Goal: Task Accomplishment & Management: Manage account settings

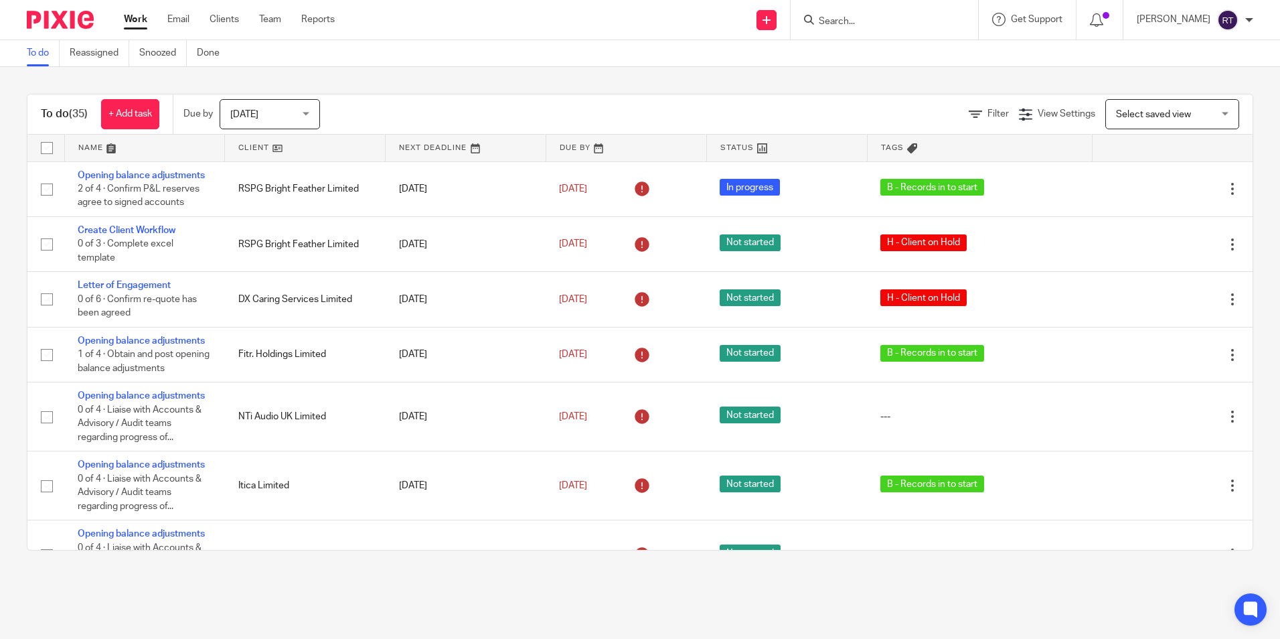
click at [276, 29] on div "Work Email Clients Team Reports Work Email Clients Team Reports Settings" at bounding box center [232, 19] width 244 height 39
click at [278, 23] on link "Team" at bounding box center [270, 19] width 22 height 13
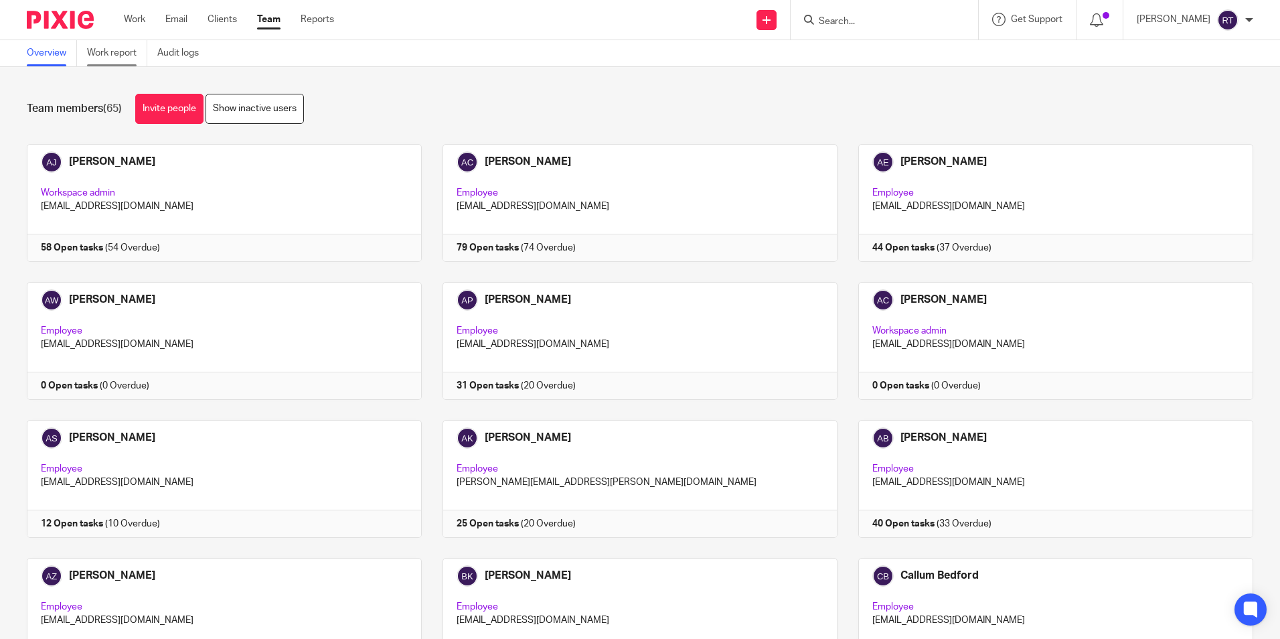
click at [127, 60] on link "Work report" at bounding box center [117, 53] width 60 height 26
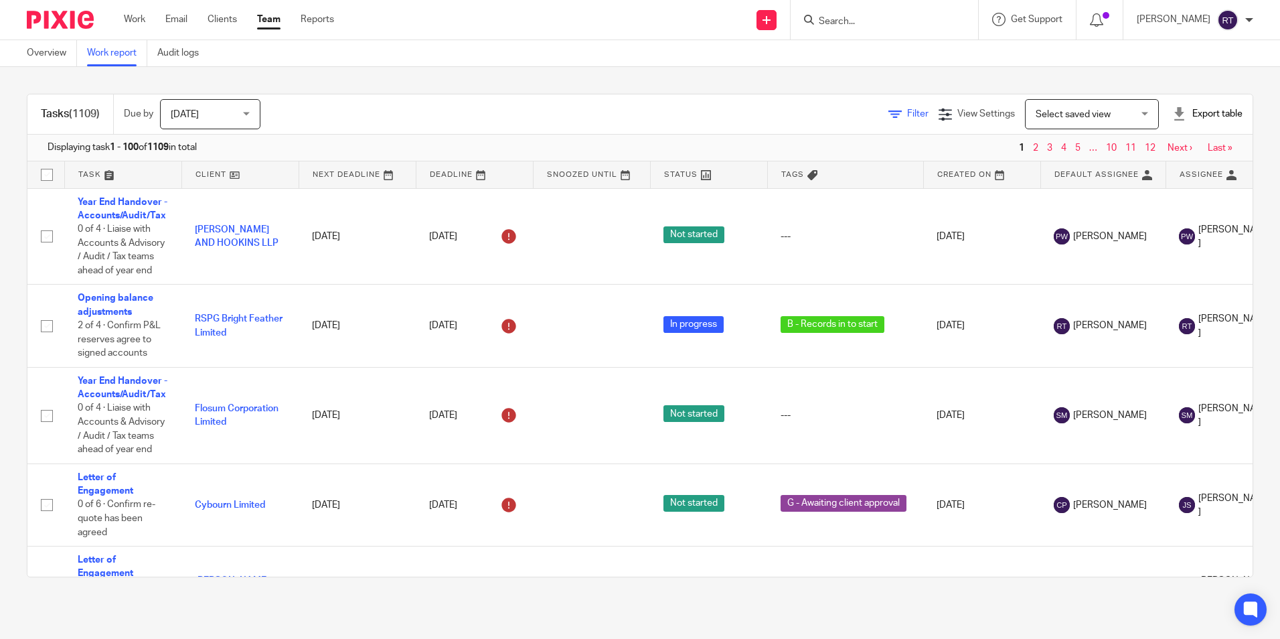
click at [907, 112] on span "Filter" at bounding box center [917, 113] width 21 height 9
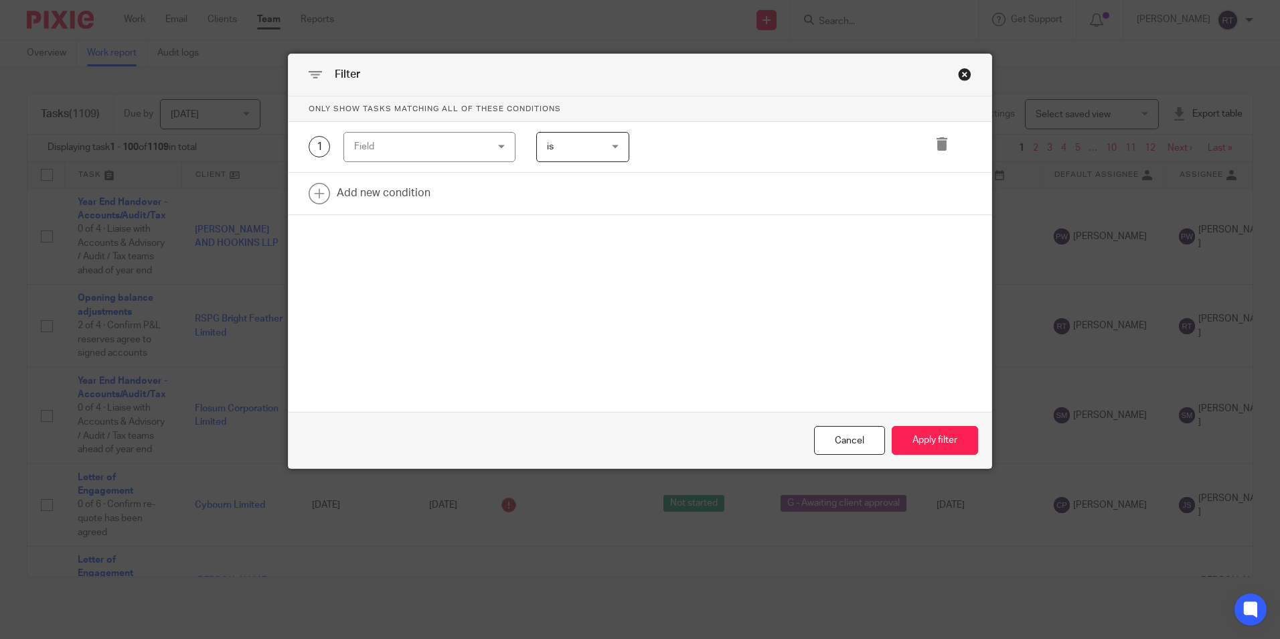
click at [463, 147] on div "Field" at bounding box center [418, 147] width 129 height 28
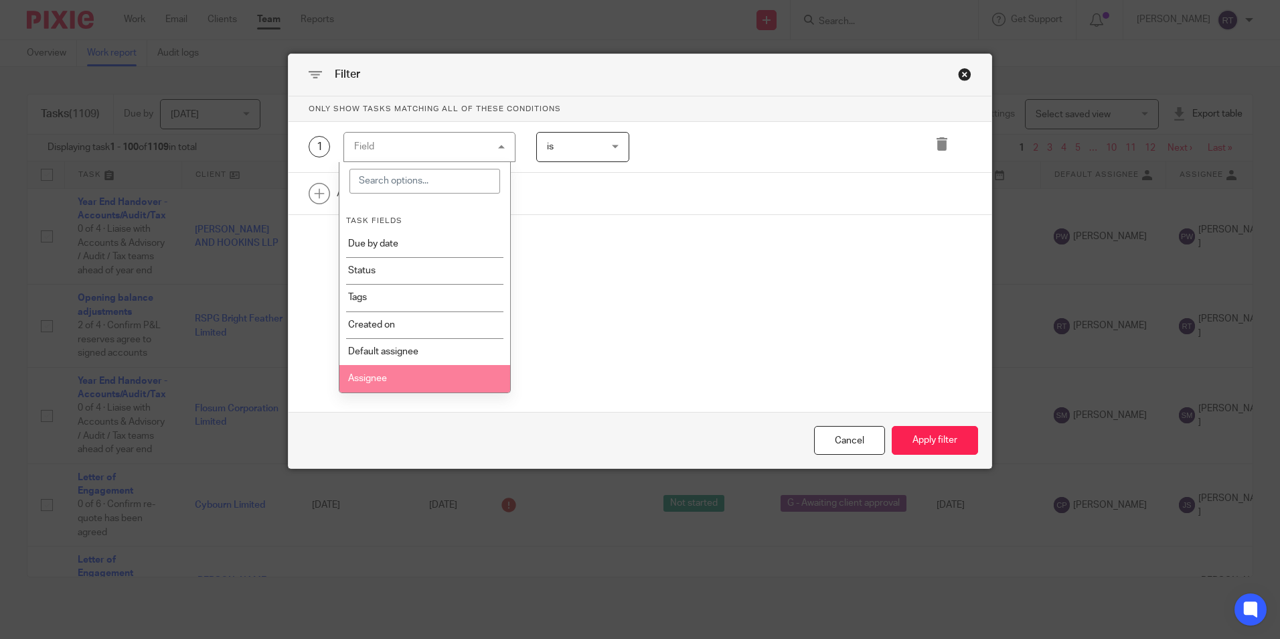
click at [410, 384] on li "Assignee" at bounding box center [424, 378] width 171 height 27
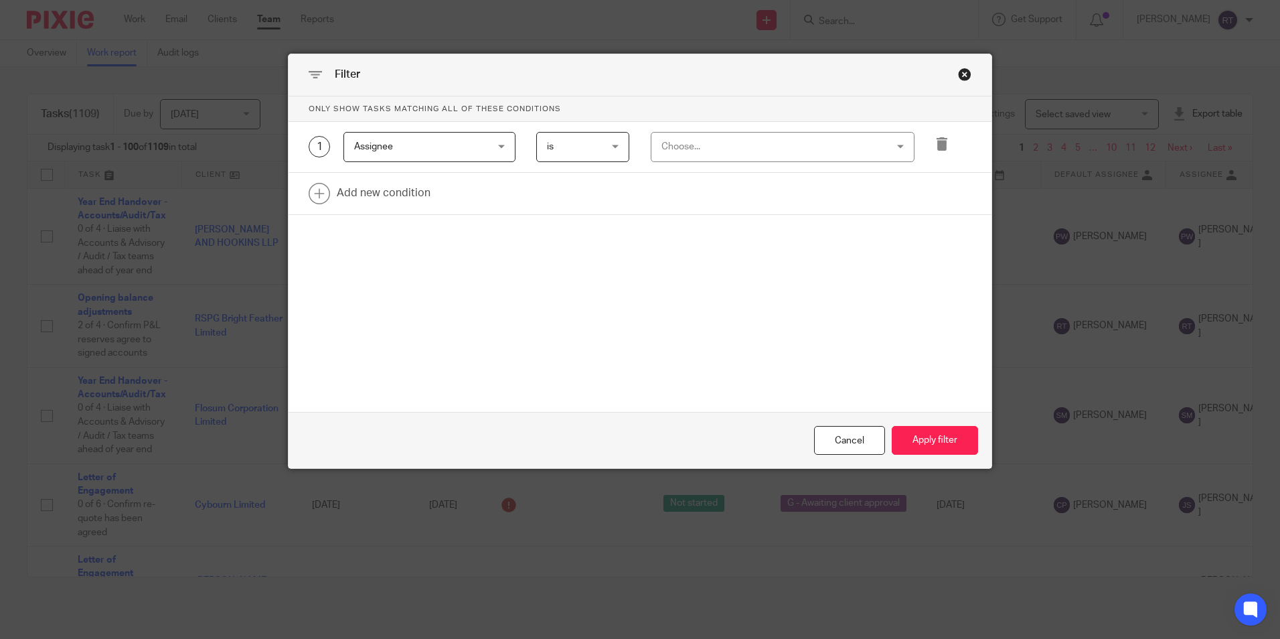
click at [780, 151] on div "Choose..." at bounding box center [762, 147] width 202 height 28
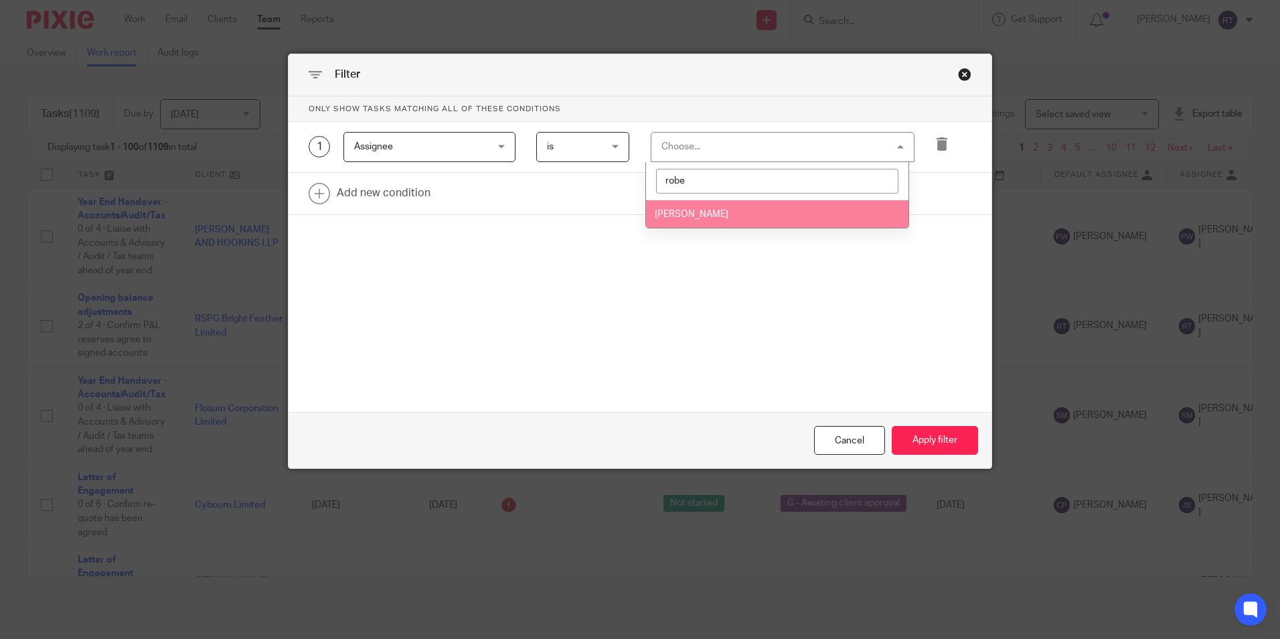
type input "robe"
click at [748, 207] on li "[PERSON_NAME]" at bounding box center [777, 213] width 262 height 27
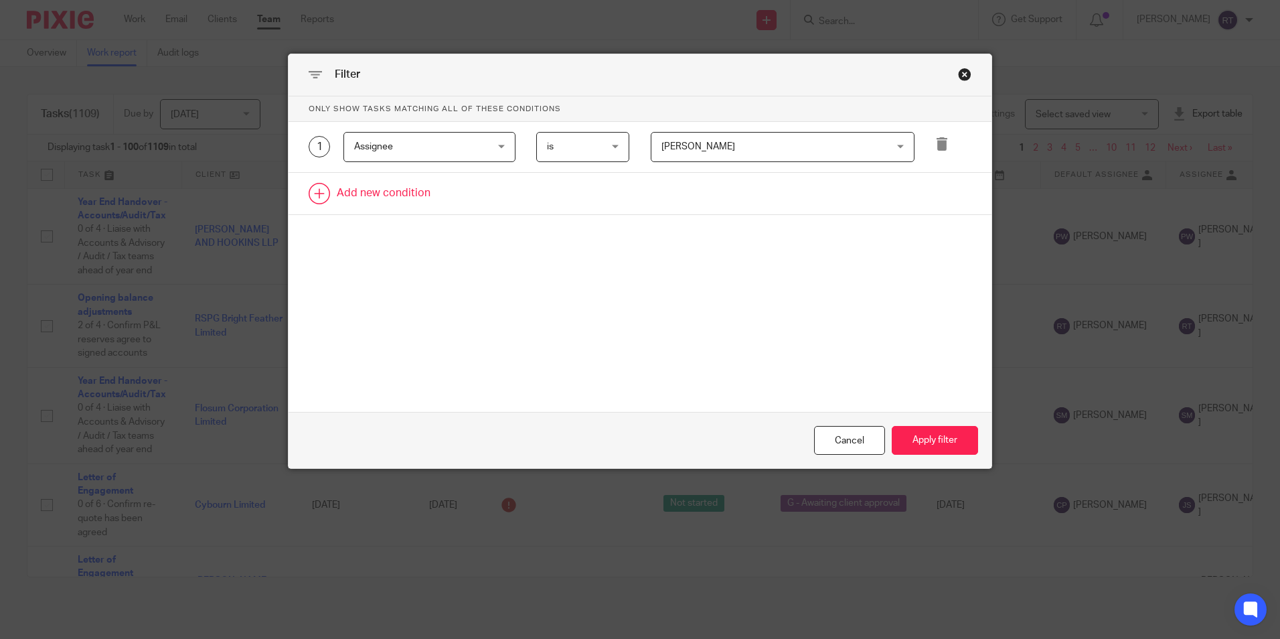
click at [444, 179] on link at bounding box center [640, 194] width 703 height 42
click at [449, 197] on div "Field" at bounding box center [418, 197] width 129 height 28
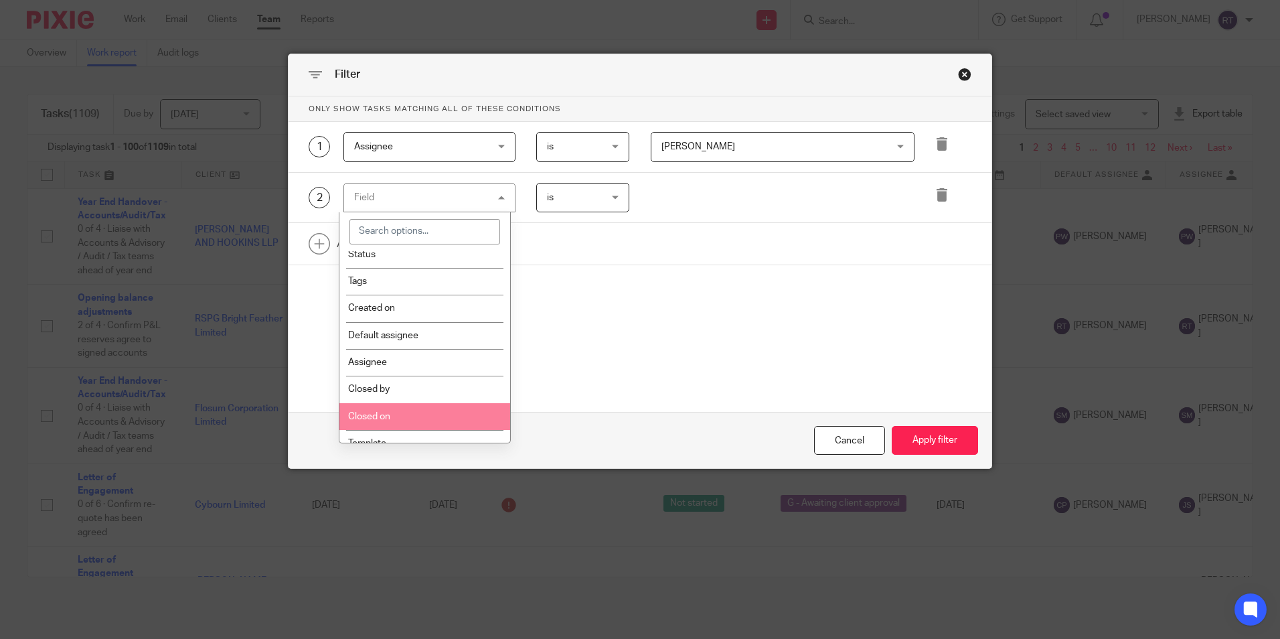
scroll to position [201, 0]
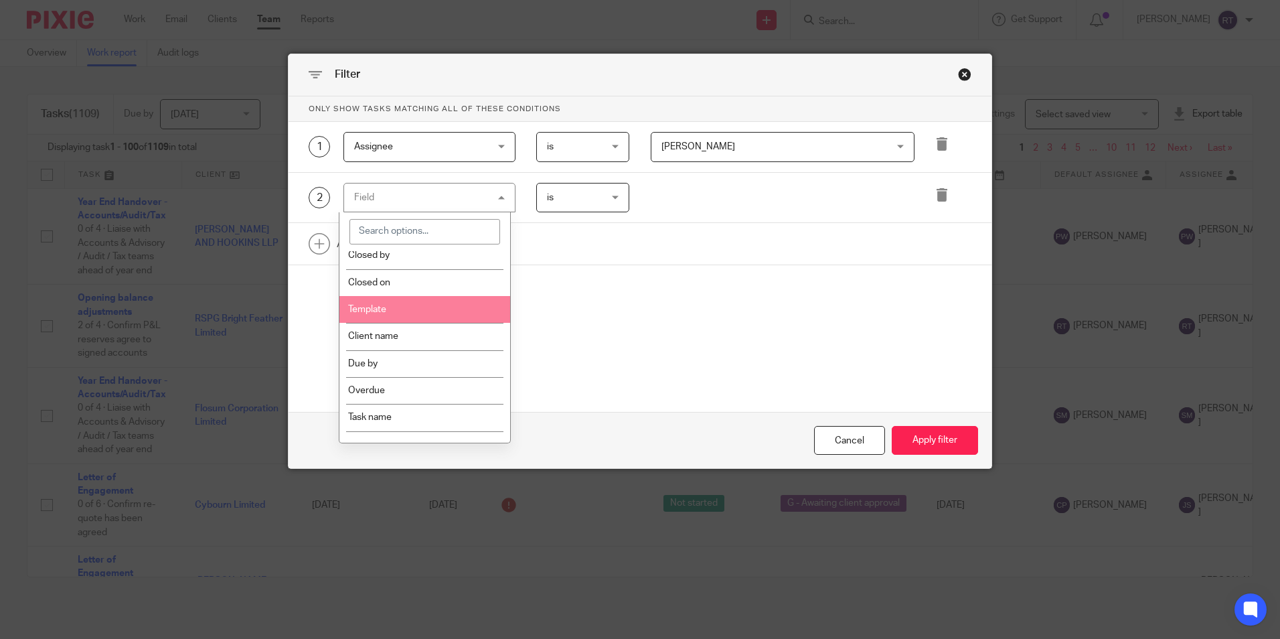
click at [424, 321] on li "Template" at bounding box center [424, 309] width 171 height 27
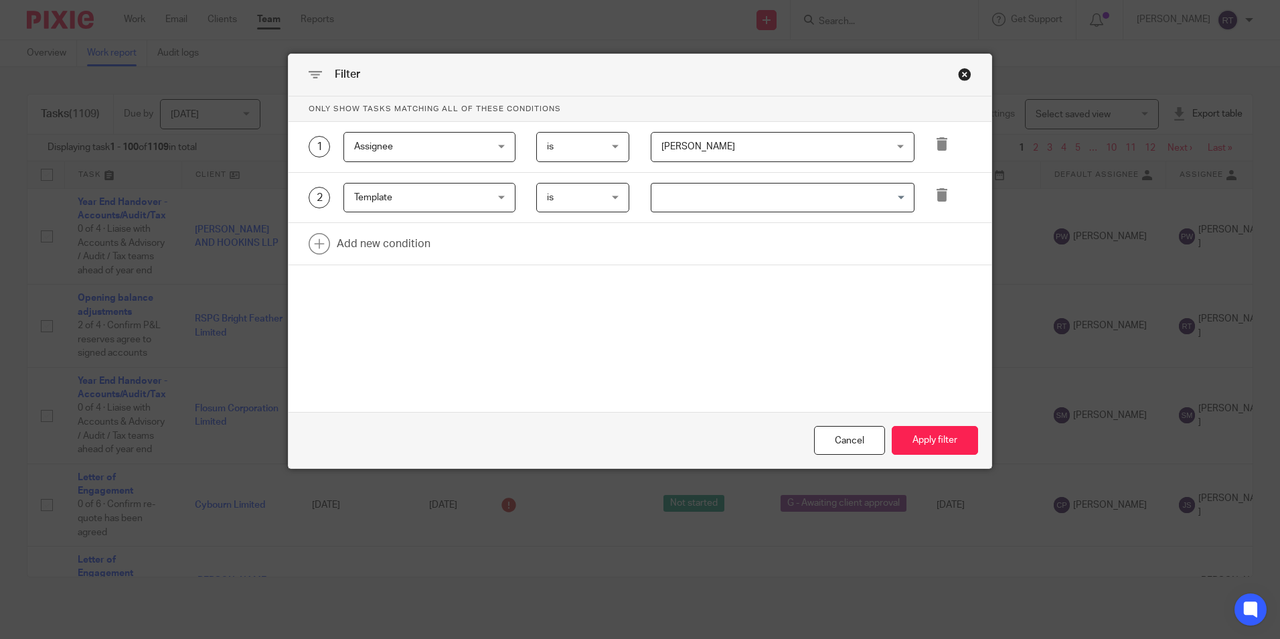
click at [700, 202] on input "Search for option" at bounding box center [780, 197] width 254 height 23
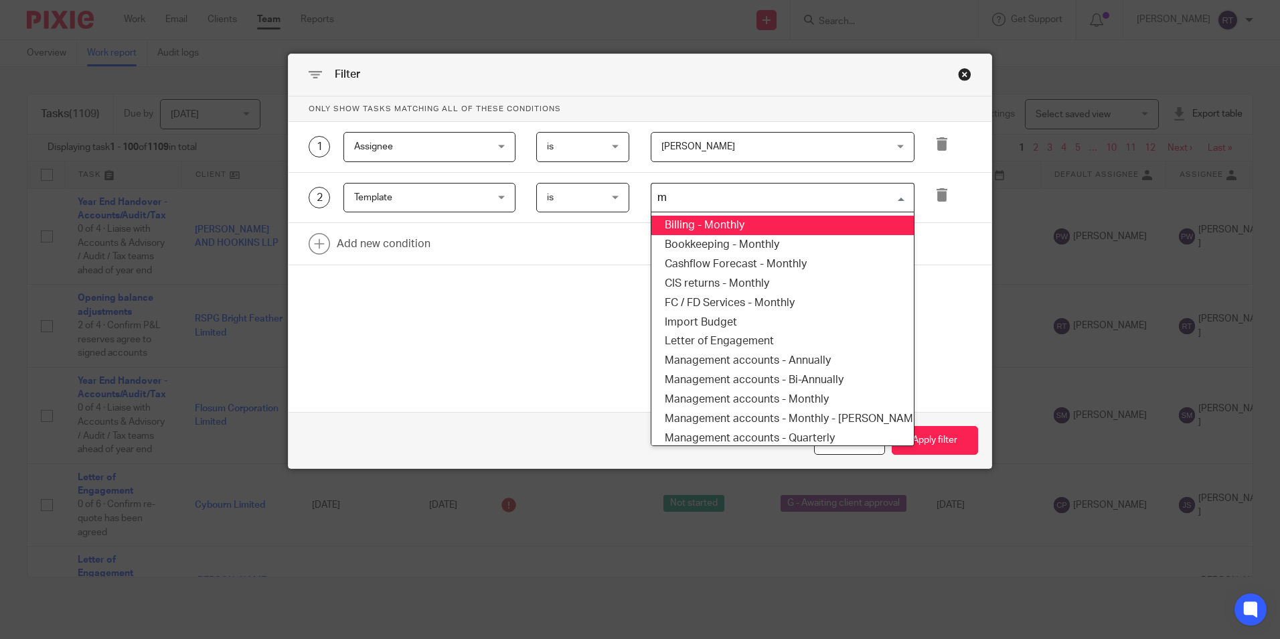
type input "ma"
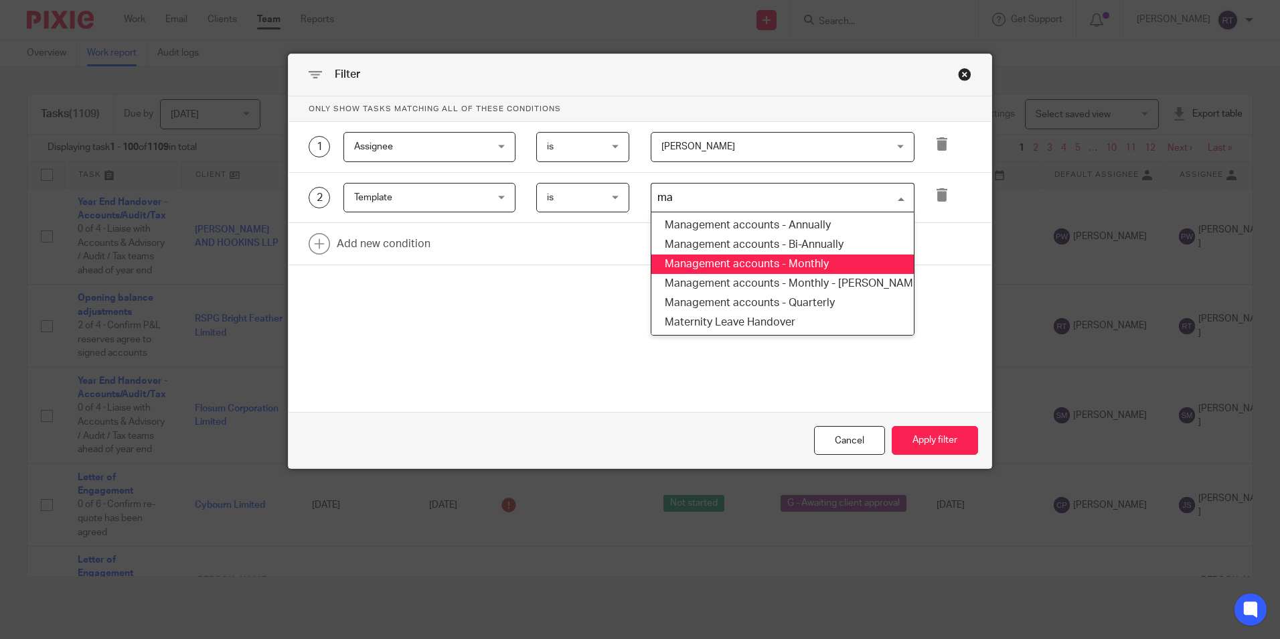
click at [719, 259] on li "Management accounts - Monthly" at bounding box center [782, 263] width 262 height 19
type input "man"
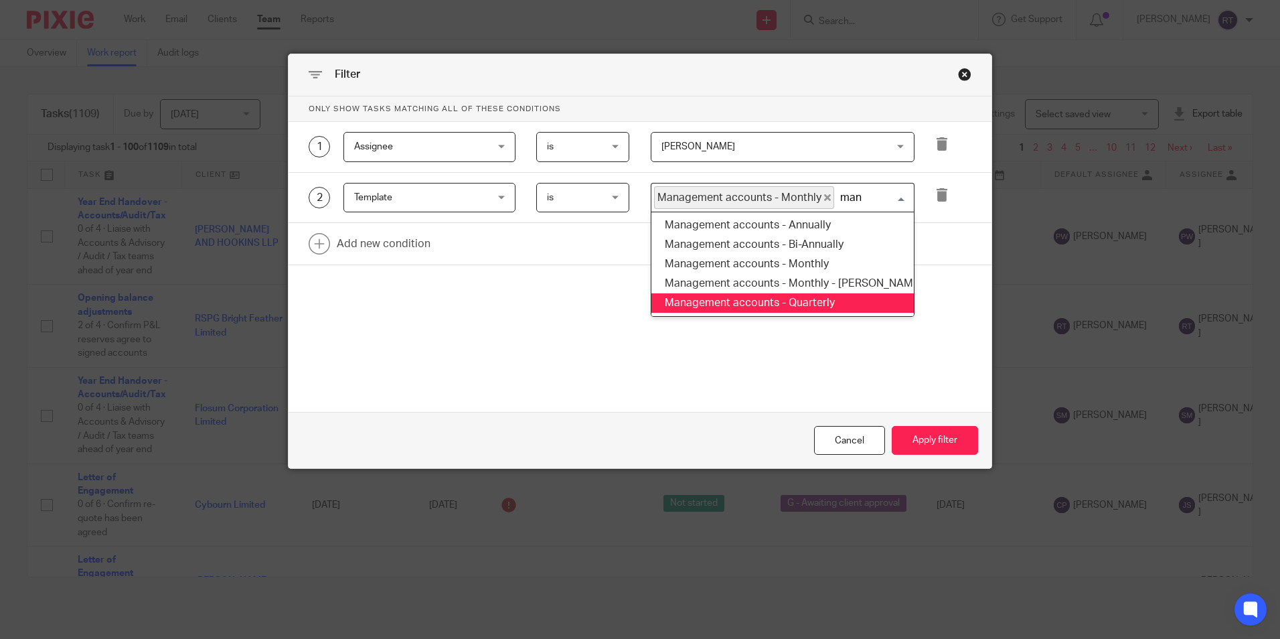
click at [756, 297] on li "Management accounts - Quarterly" at bounding box center [782, 302] width 262 height 19
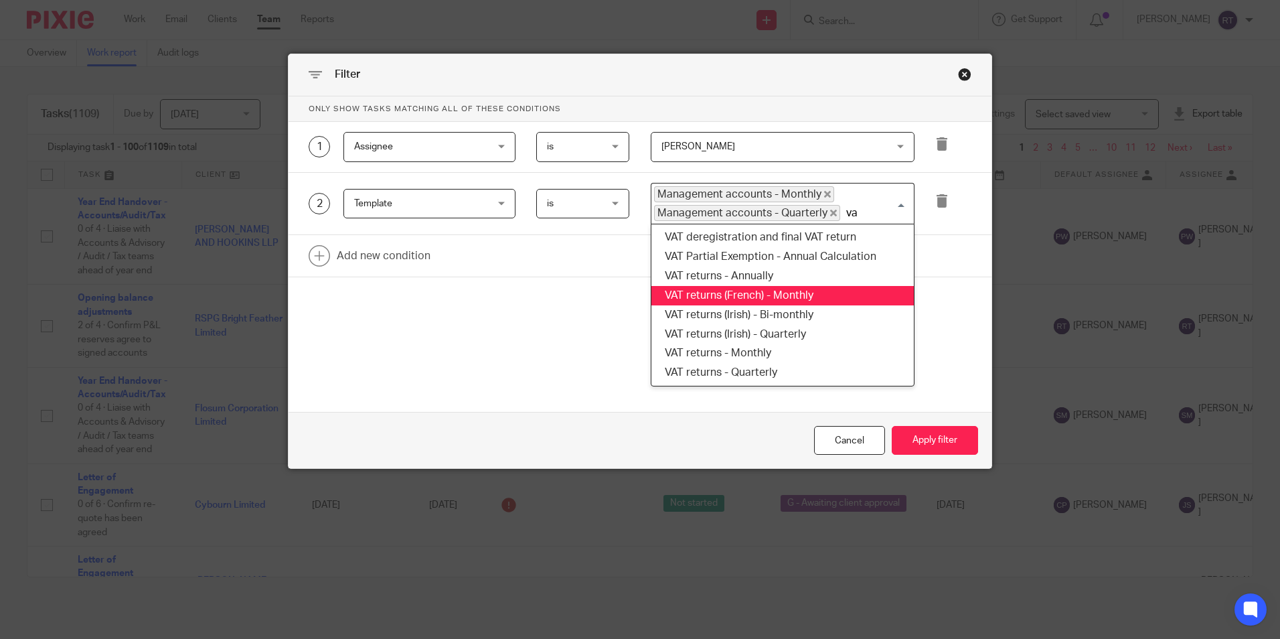
type input "vat"
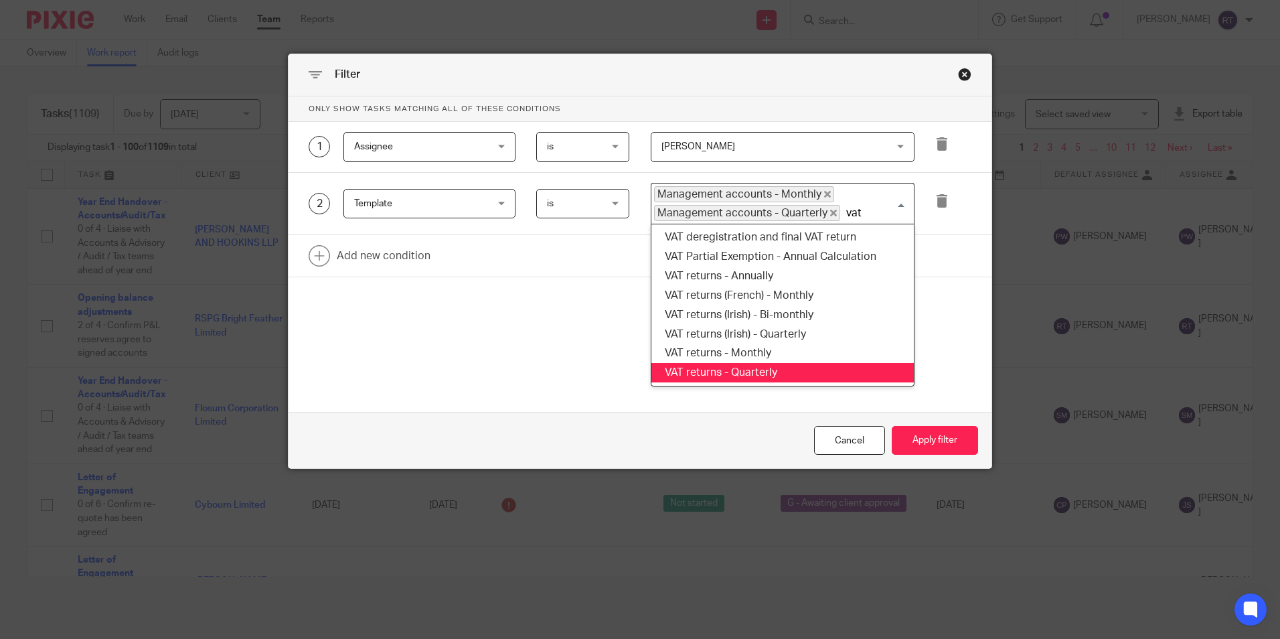
click at [741, 364] on li "VAT returns - Quarterly" at bounding box center [782, 372] width 262 height 19
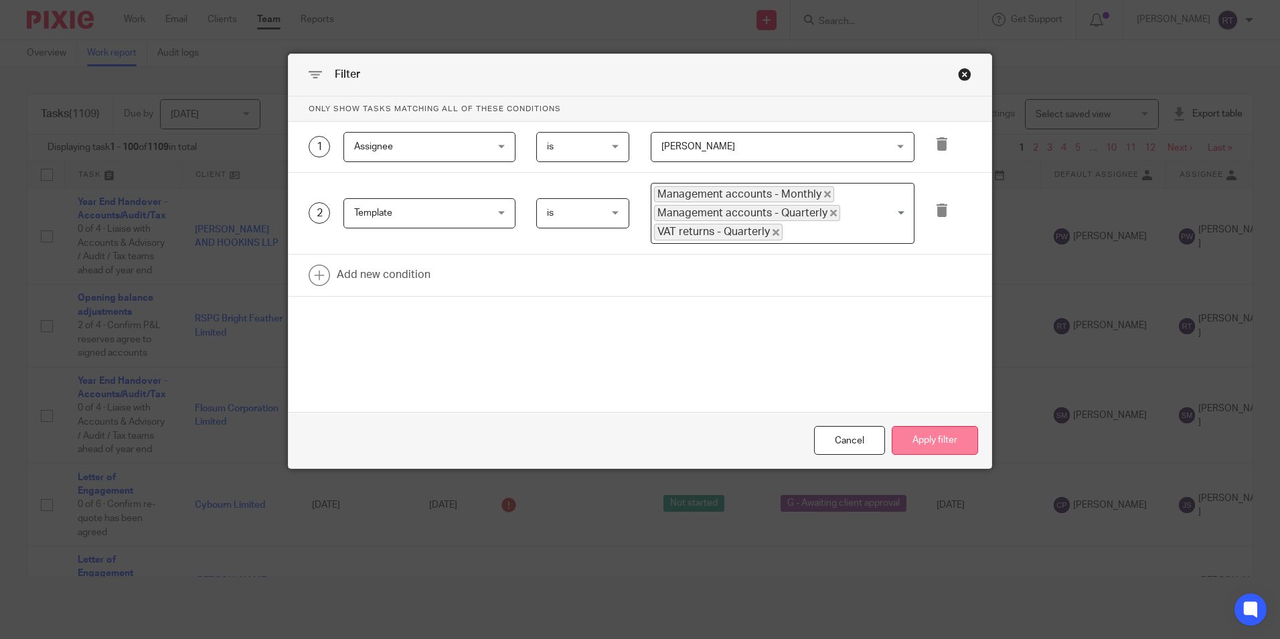
click at [918, 432] on button "Apply filter" at bounding box center [935, 440] width 86 height 29
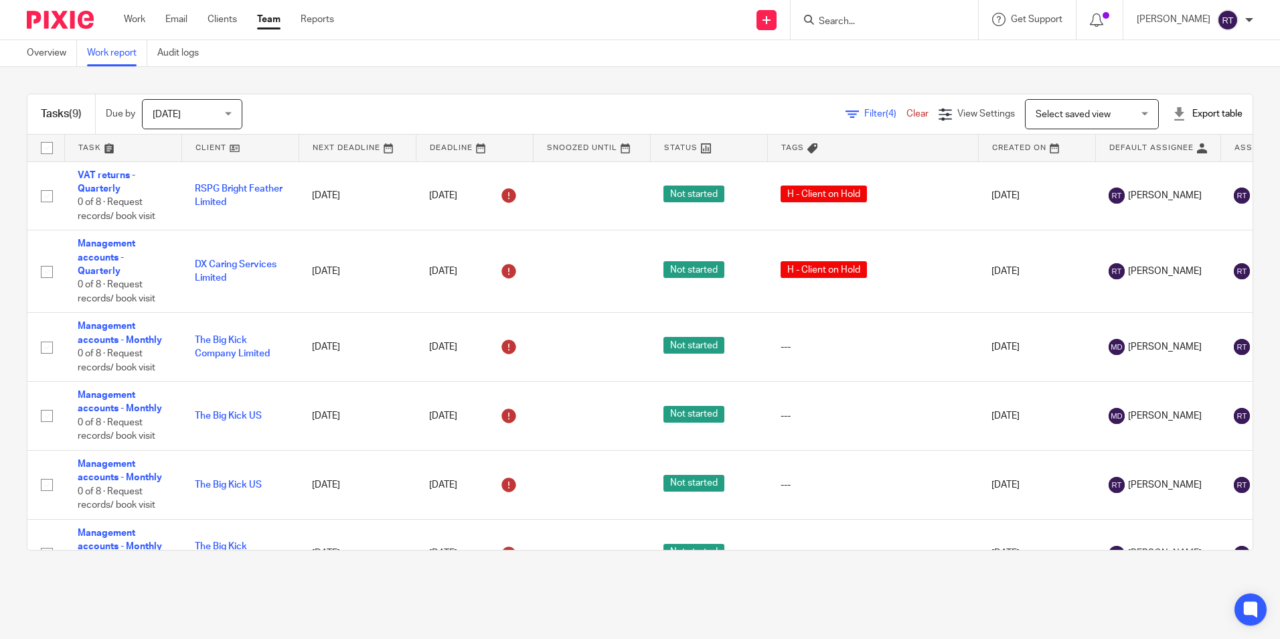
click at [215, 149] on link at bounding box center [240, 148] width 116 height 27
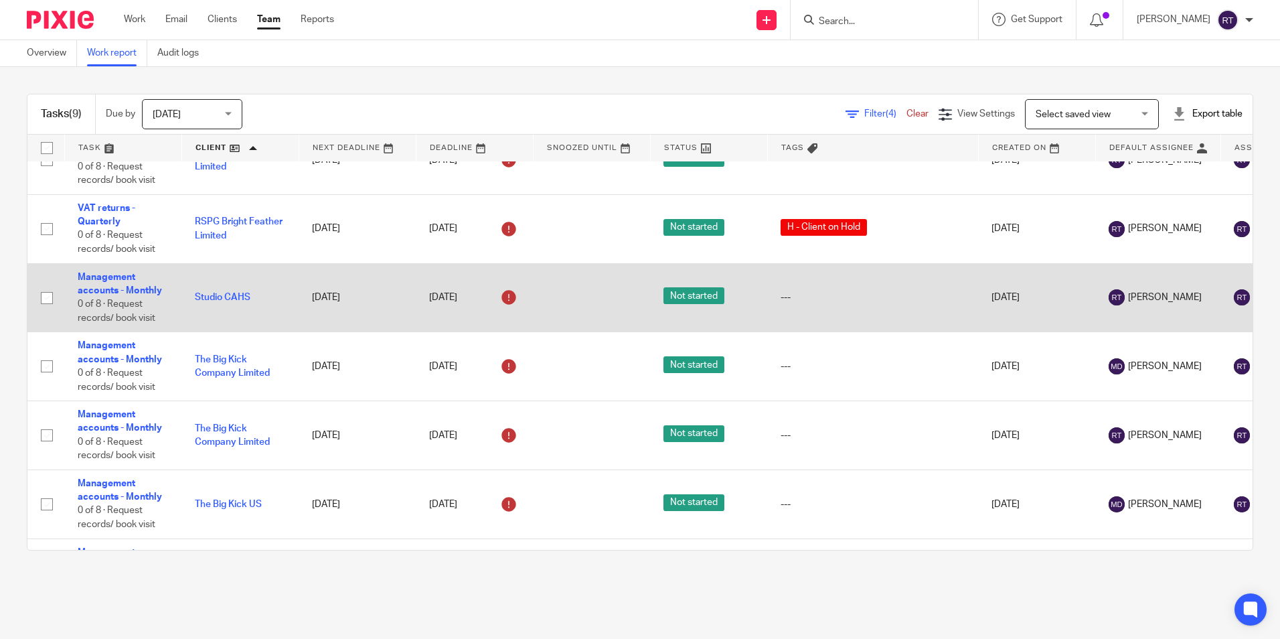
scroll to position [268, 0]
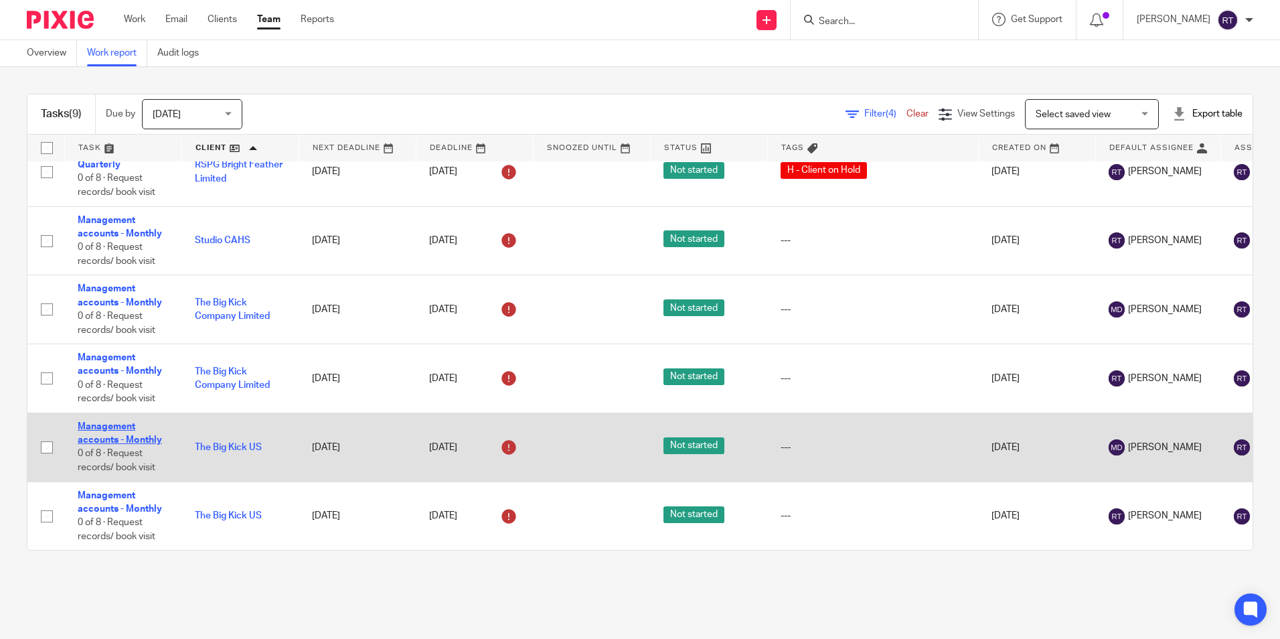
drag, startPoint x: 129, startPoint y: 422, endPoint x: 99, endPoint y: 419, distance: 29.6
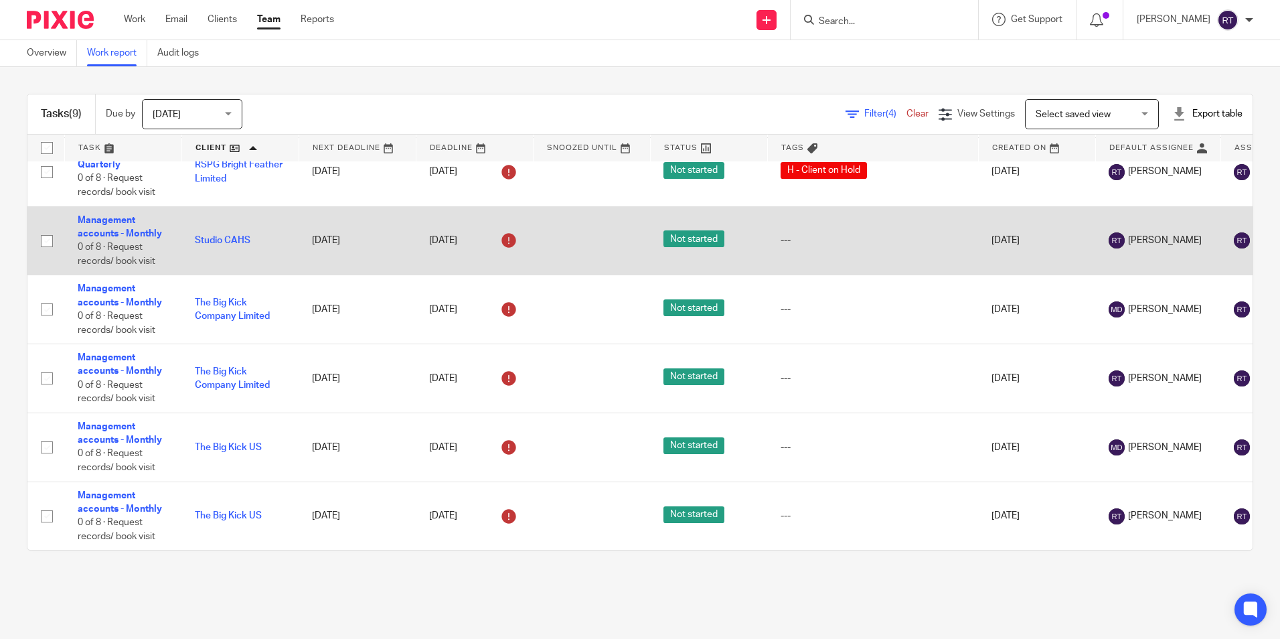
scroll to position [0, 0]
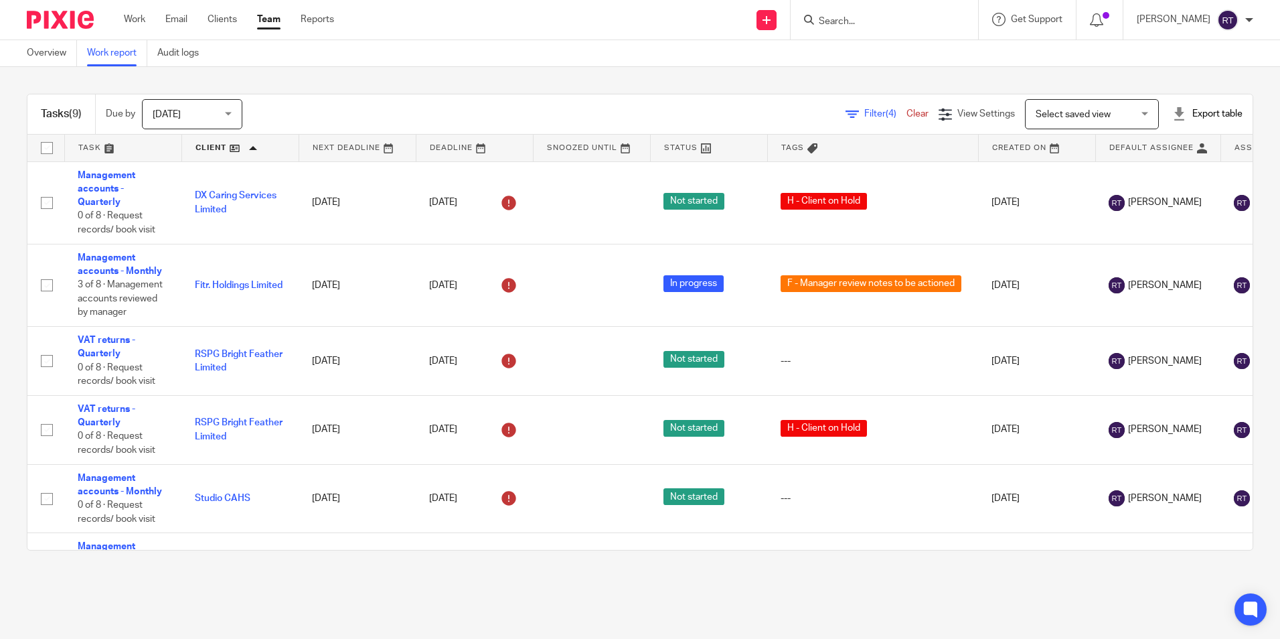
click at [214, 147] on link at bounding box center [240, 148] width 116 height 27
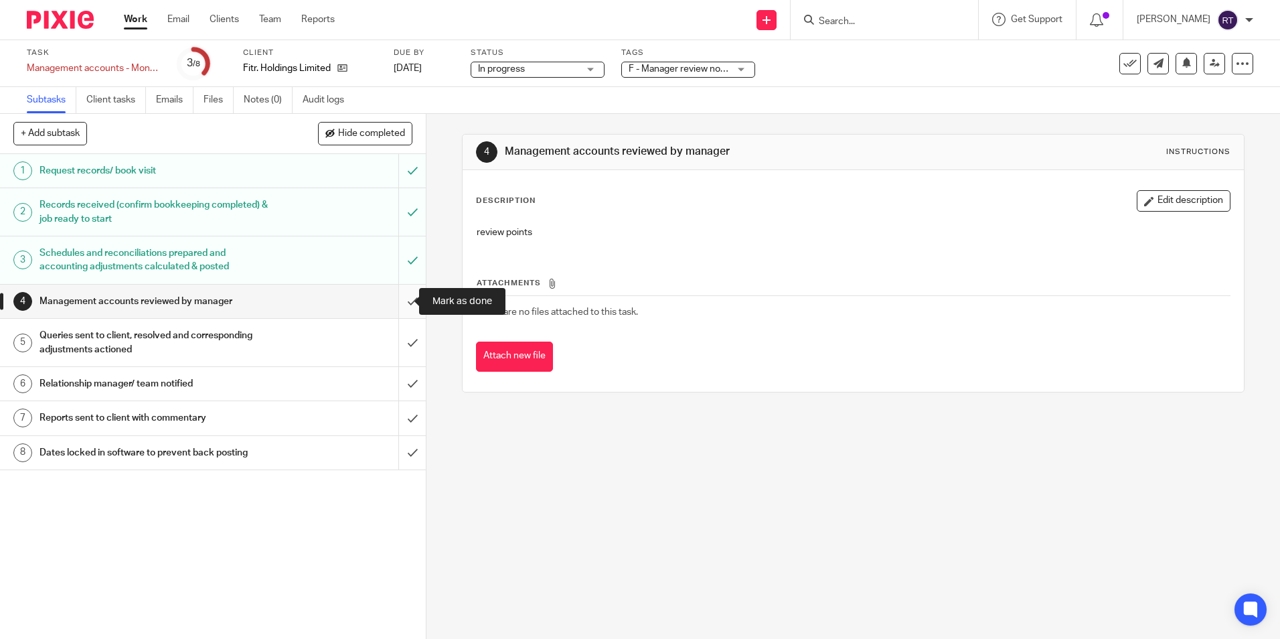
click at [393, 309] on input "submit" at bounding box center [213, 300] width 426 height 33
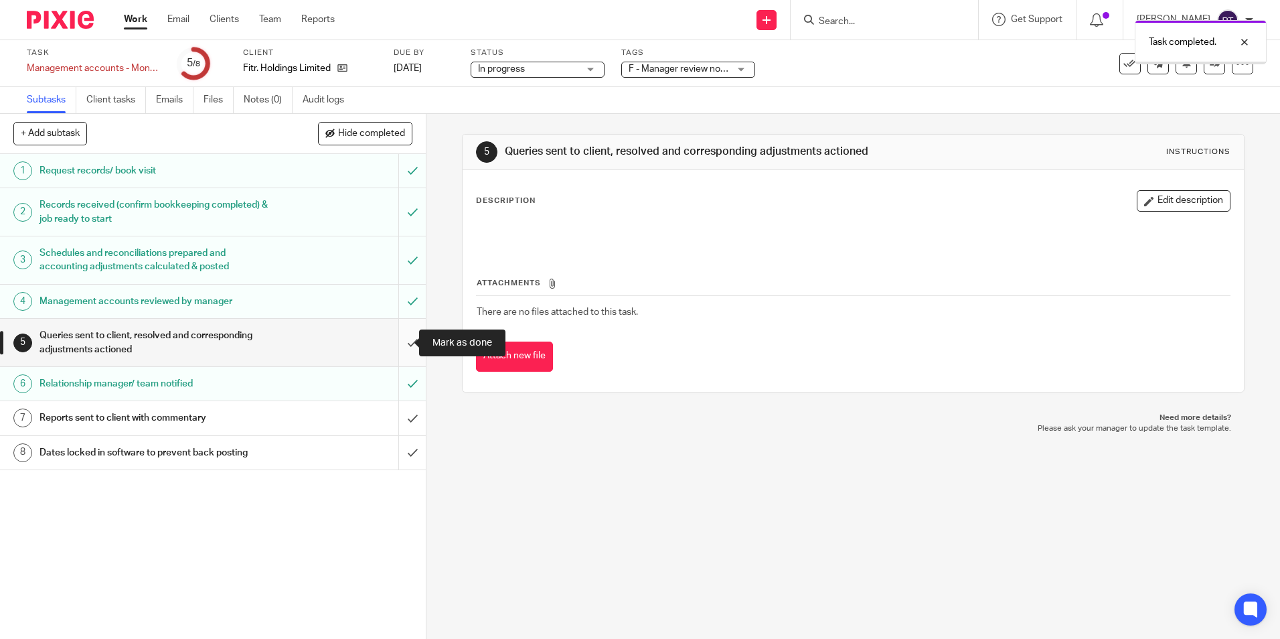
click at [406, 353] on input "submit" at bounding box center [213, 343] width 426 height 48
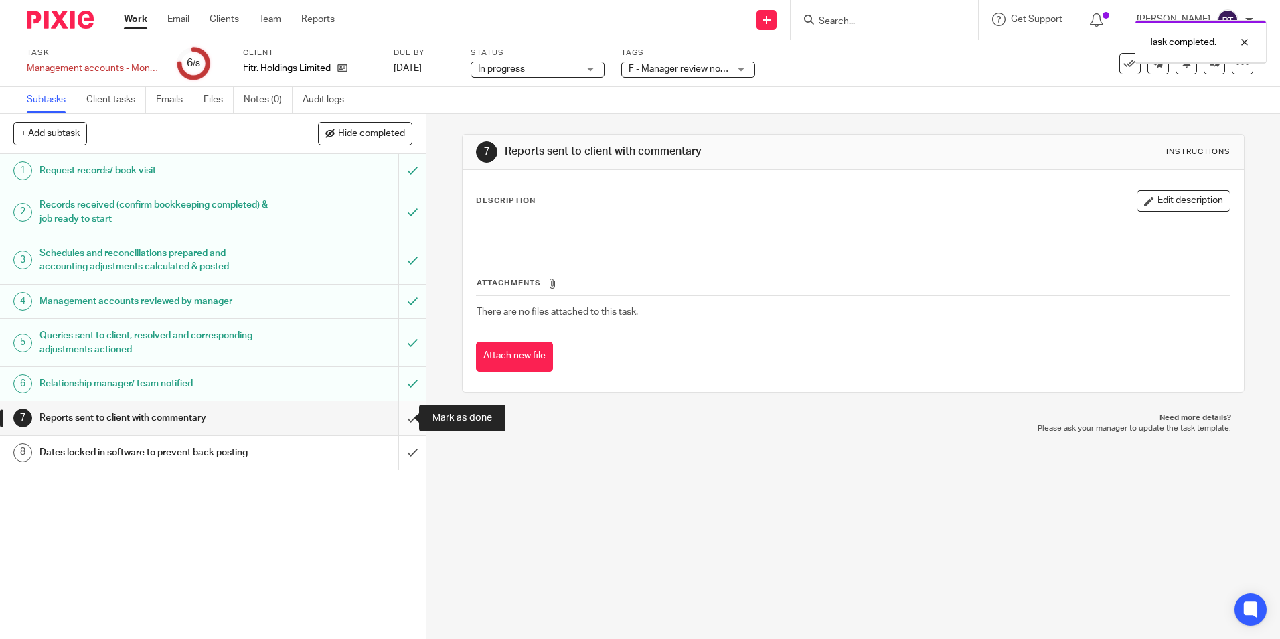
click at [394, 420] on input "submit" at bounding box center [213, 417] width 426 height 33
click at [402, 456] on input "submit" at bounding box center [213, 452] width 426 height 33
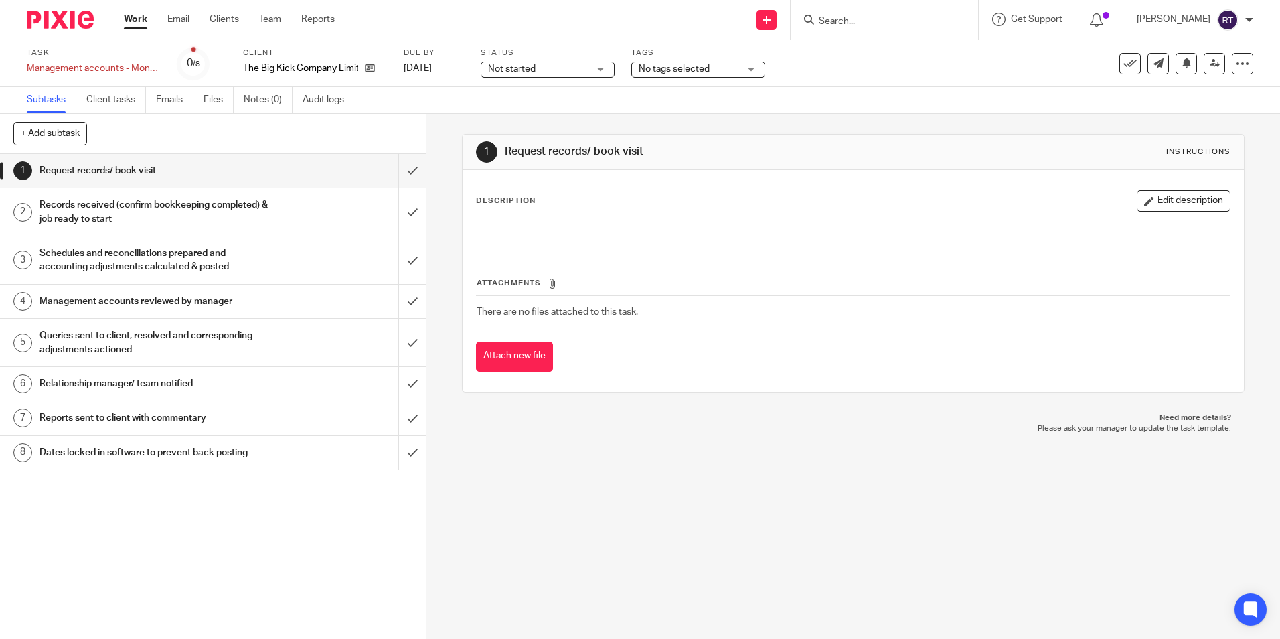
click at [713, 68] on span "No tags selected" at bounding box center [689, 69] width 100 height 14
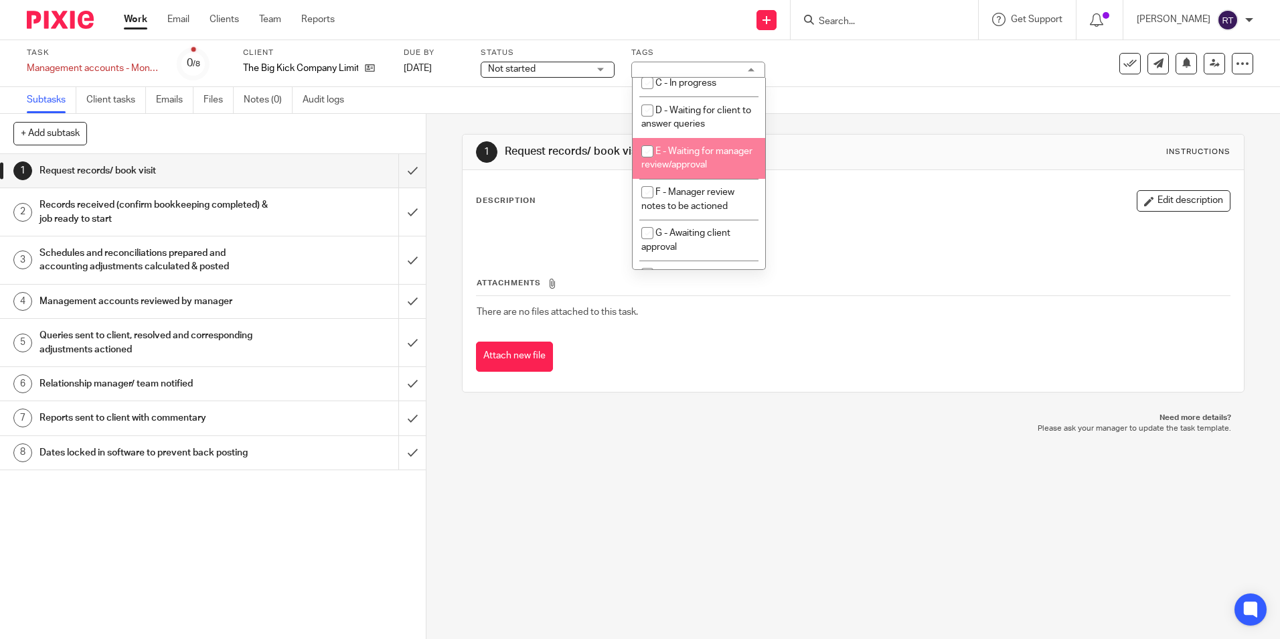
scroll to position [135, 0]
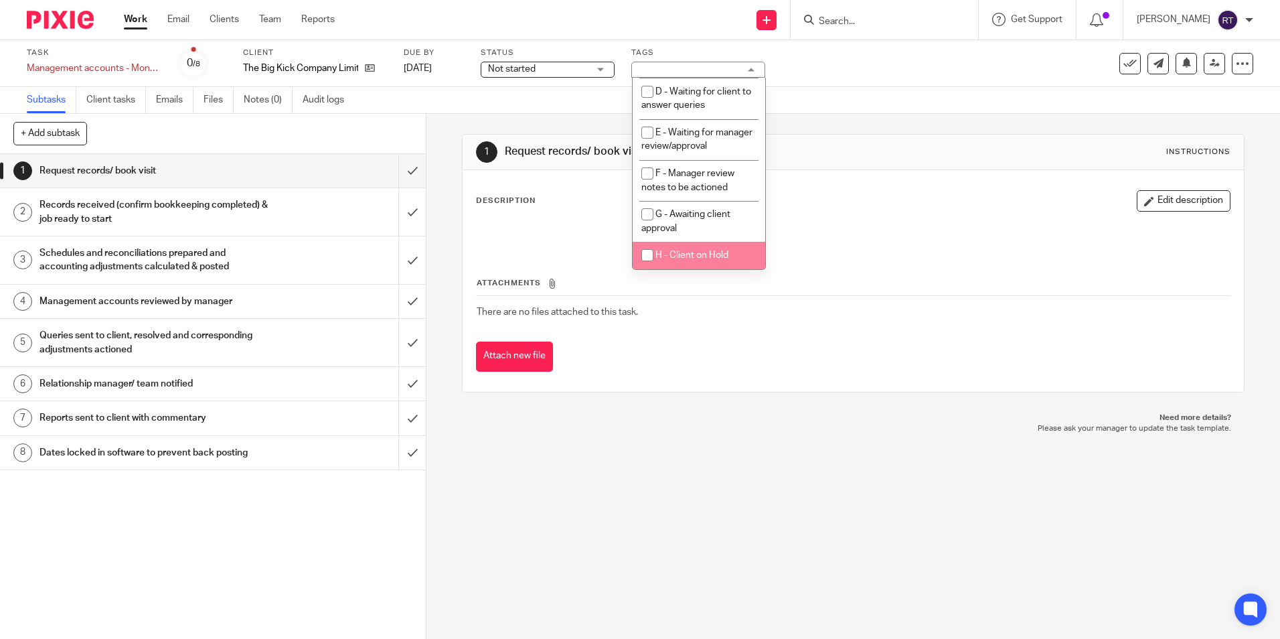
click at [649, 256] on input "checkbox" at bounding box center [647, 254] width 25 height 25
checkbox input "true"
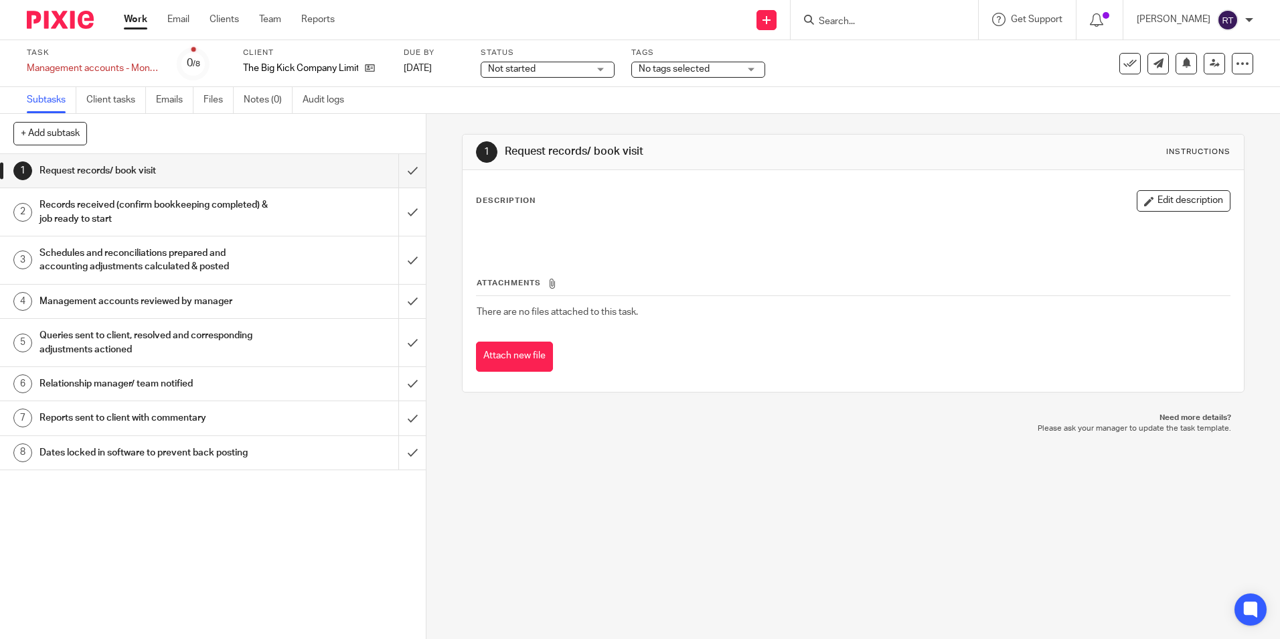
click at [732, 68] on span "No tags selected" at bounding box center [689, 69] width 100 height 14
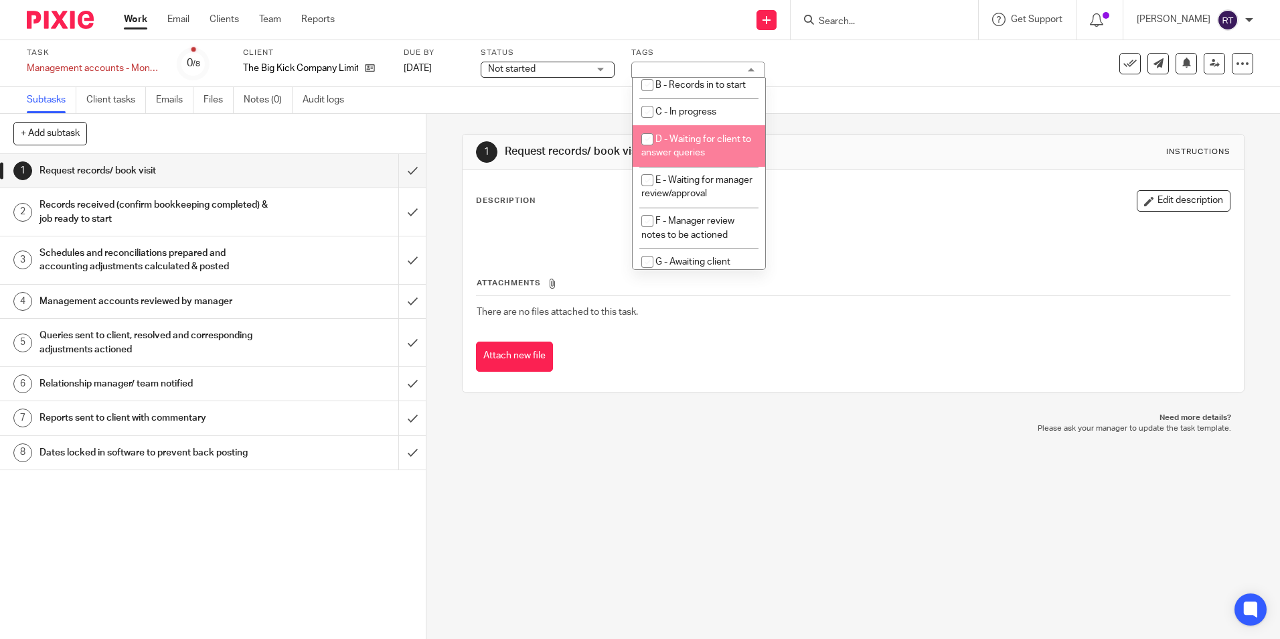
scroll to position [135, 0]
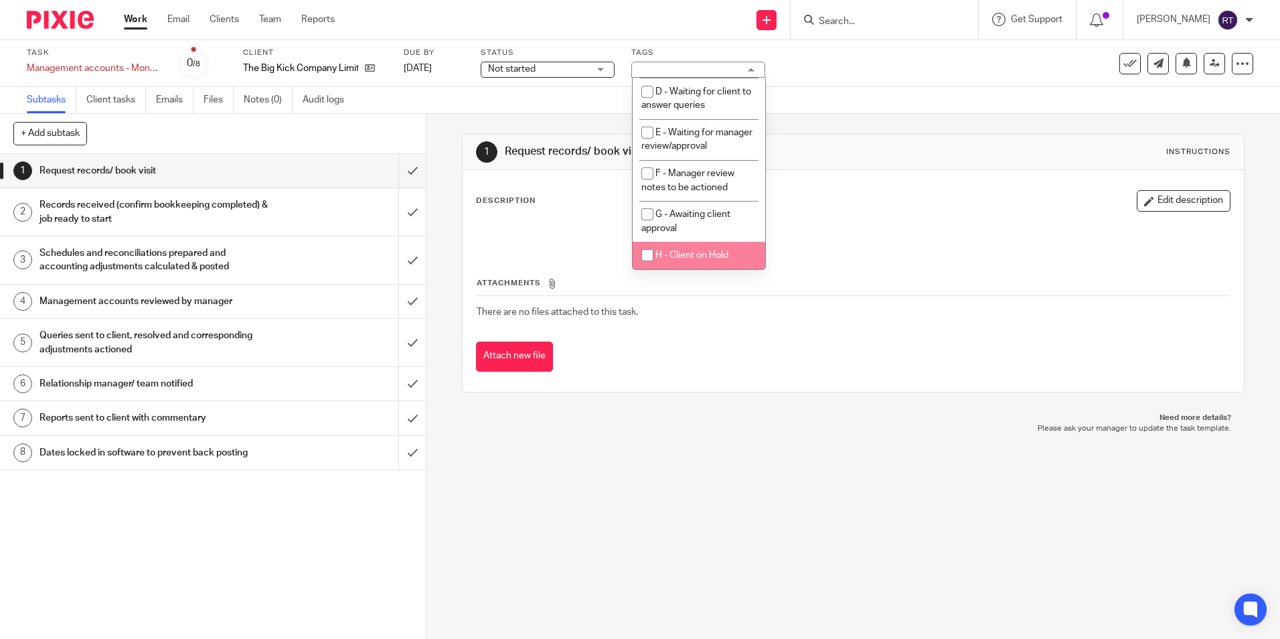
click at [648, 253] on input "checkbox" at bounding box center [647, 254] width 25 height 25
checkbox input "true"
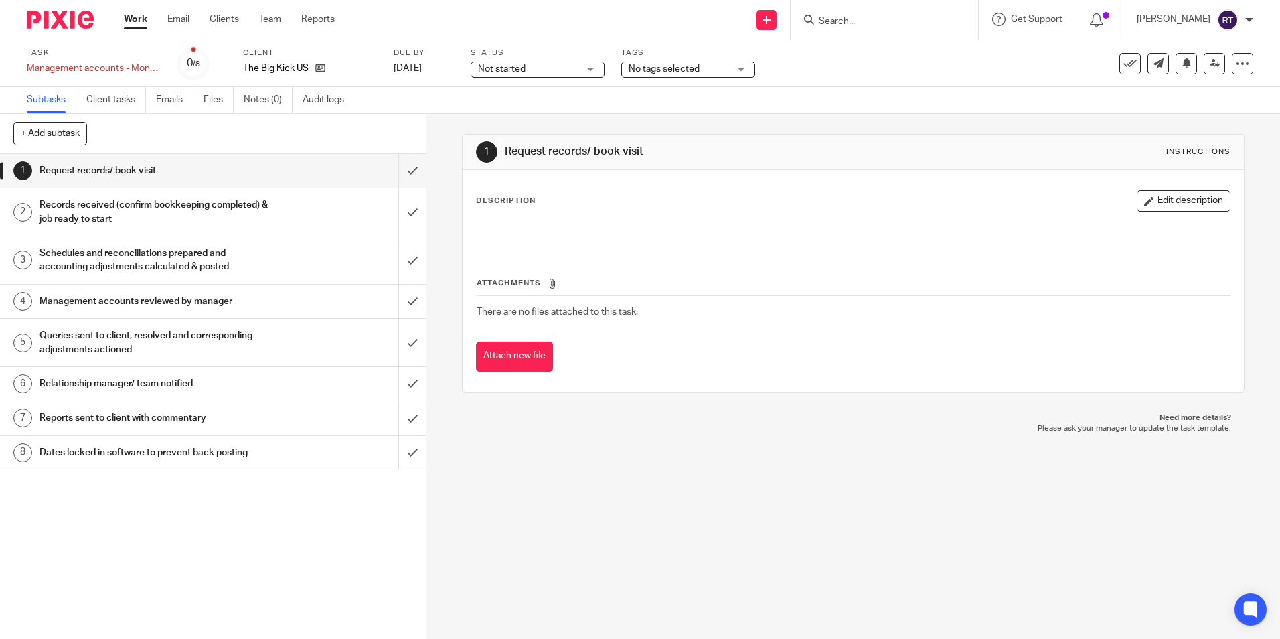
click at [586, 67] on div "Not started Not started" at bounding box center [538, 70] width 134 height 16
click at [697, 73] on span "No tags selected" at bounding box center [664, 68] width 71 height 9
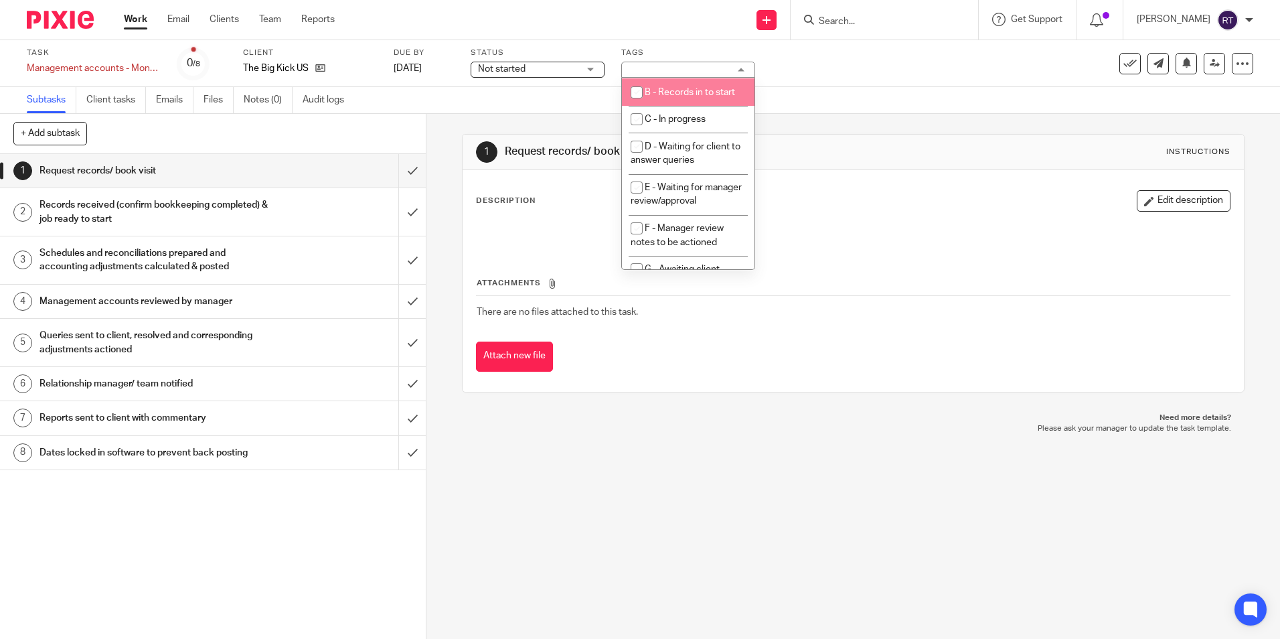
scroll to position [135, 0]
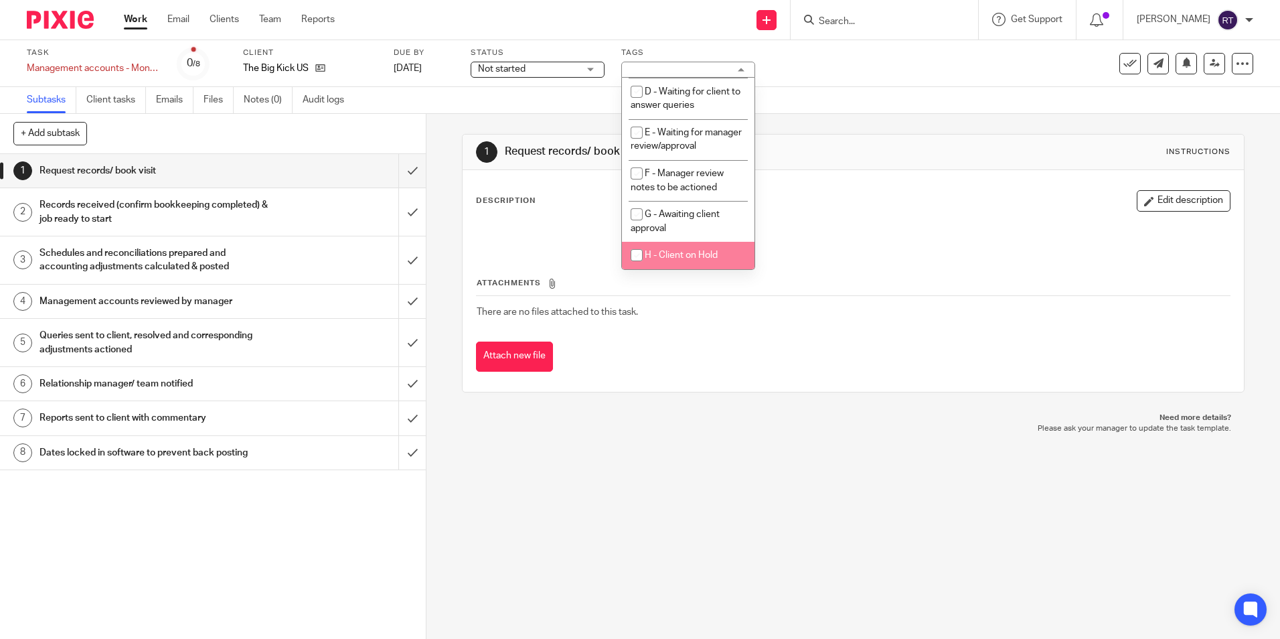
click at [637, 251] on input "checkbox" at bounding box center [636, 254] width 25 height 25
checkbox input "true"
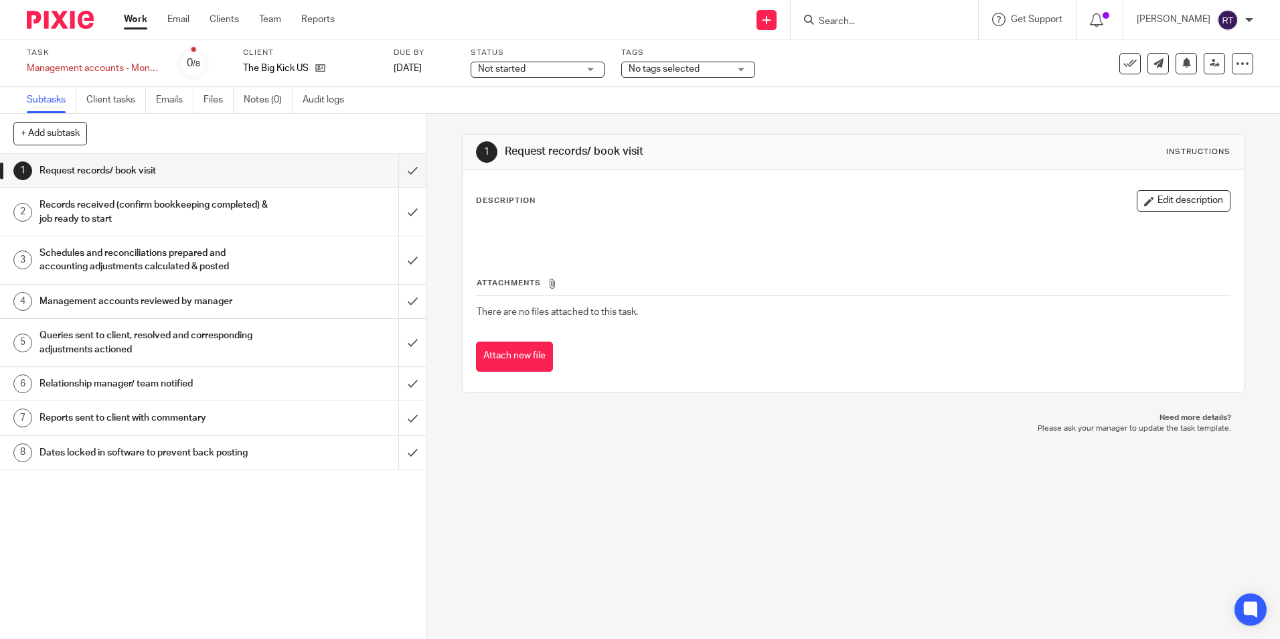
click at [719, 68] on span "No tags selected" at bounding box center [679, 69] width 100 height 14
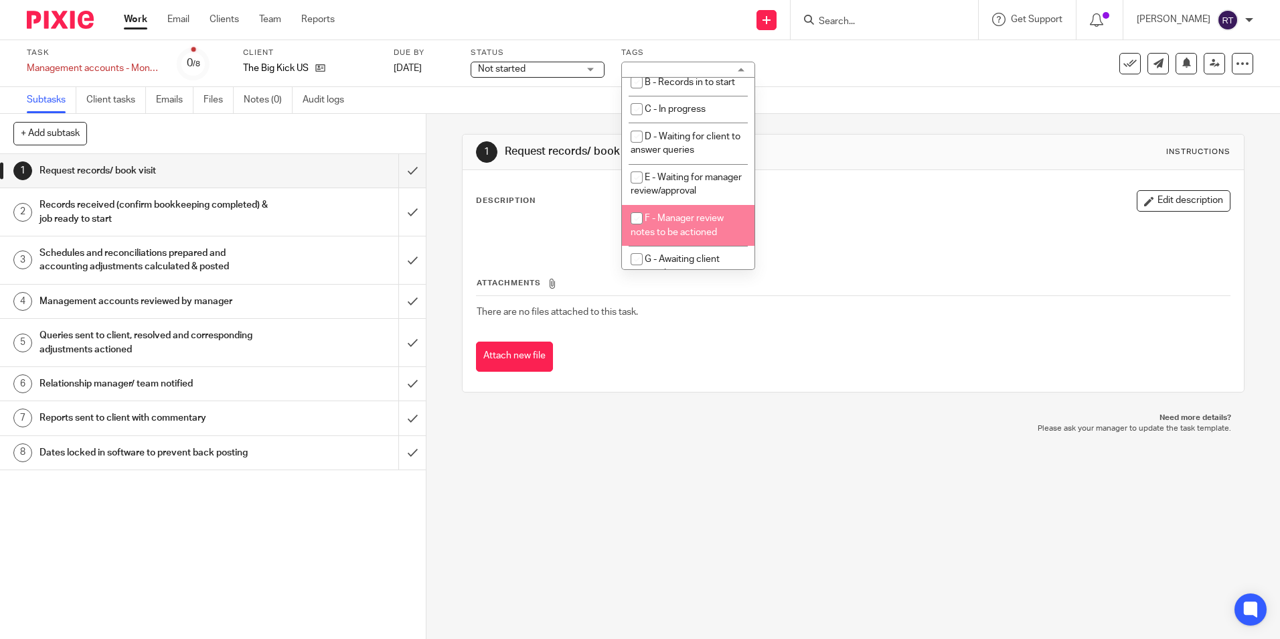
scroll to position [135, 0]
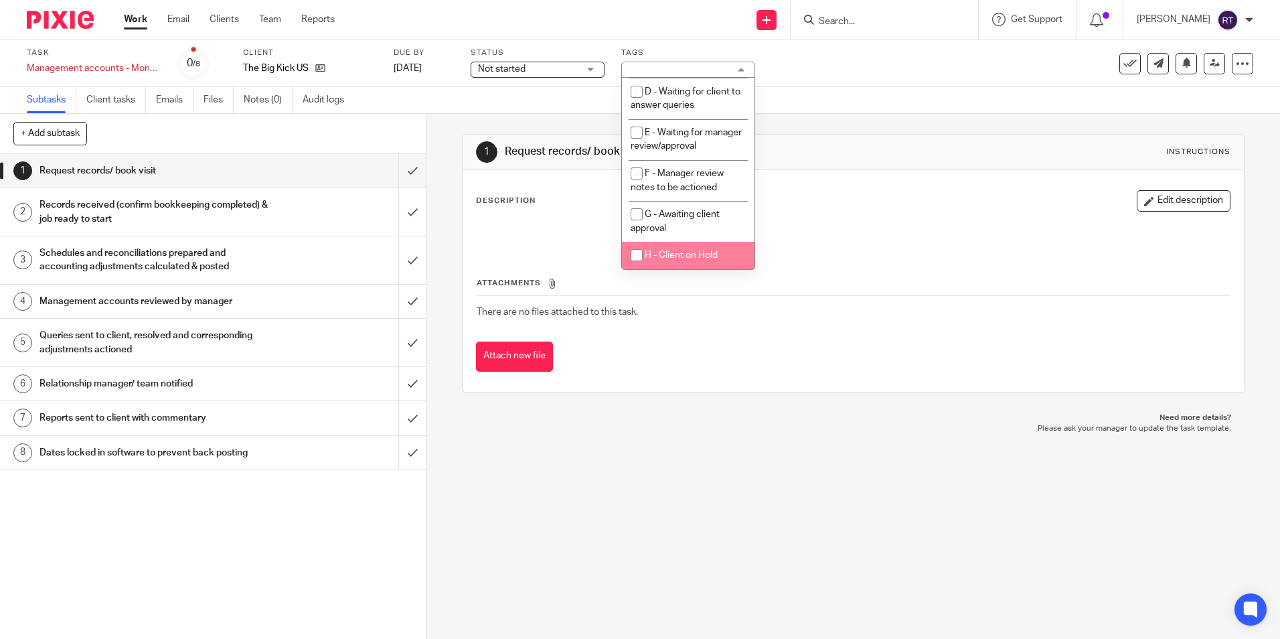
click at [634, 252] on input "checkbox" at bounding box center [636, 254] width 25 height 25
checkbox input "true"
